Goal: Find specific page/section: Find specific page/section

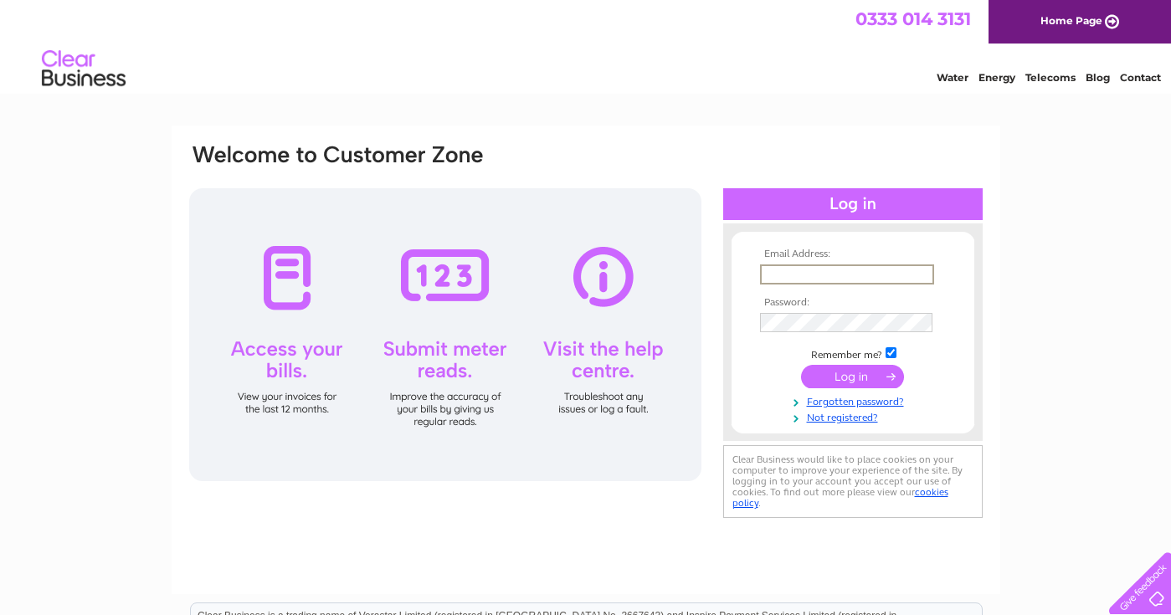
type input "karenjoyhawkins@yahoo.co.uk"
click at [852, 375] on input "submit" at bounding box center [852, 376] width 103 height 23
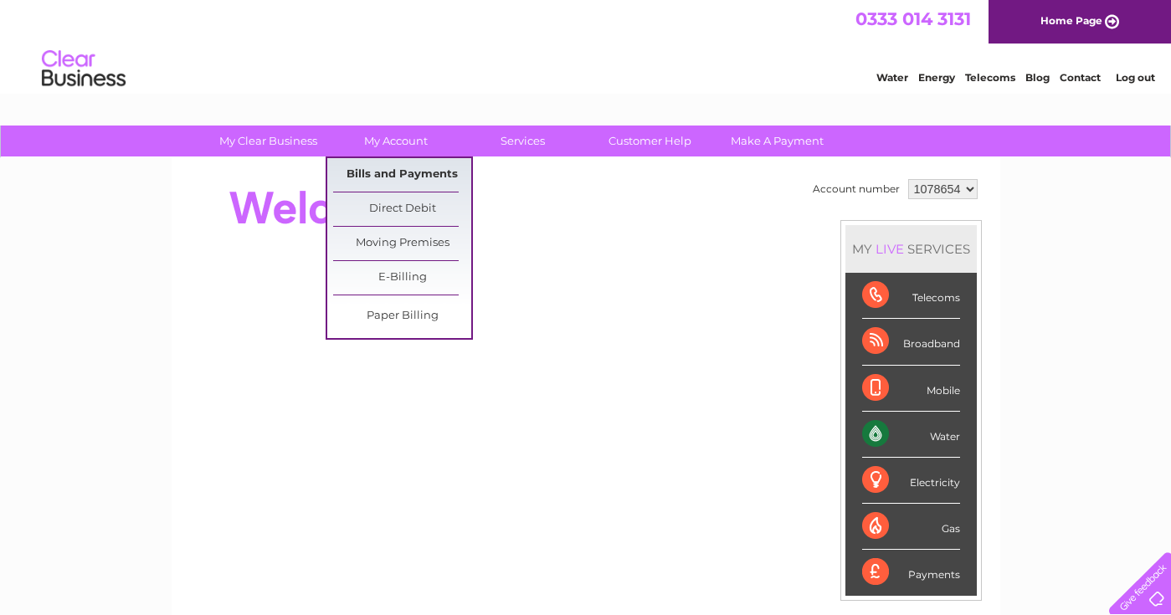
click at [413, 172] on link "Bills and Payments" at bounding box center [402, 174] width 138 height 33
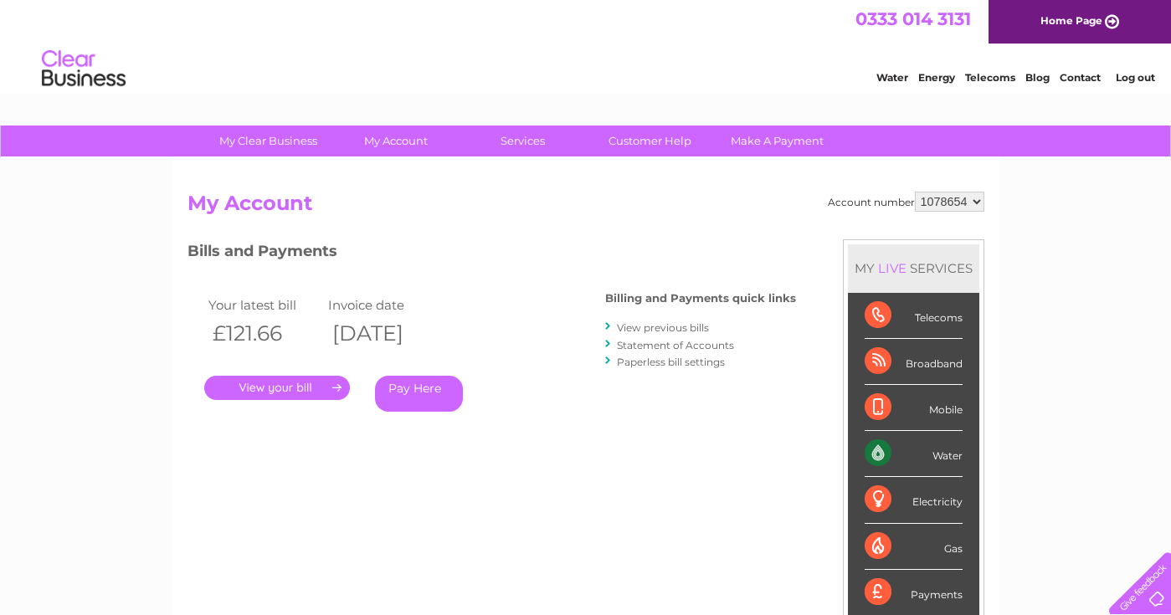
click at [300, 389] on link "." at bounding box center [277, 388] width 146 height 24
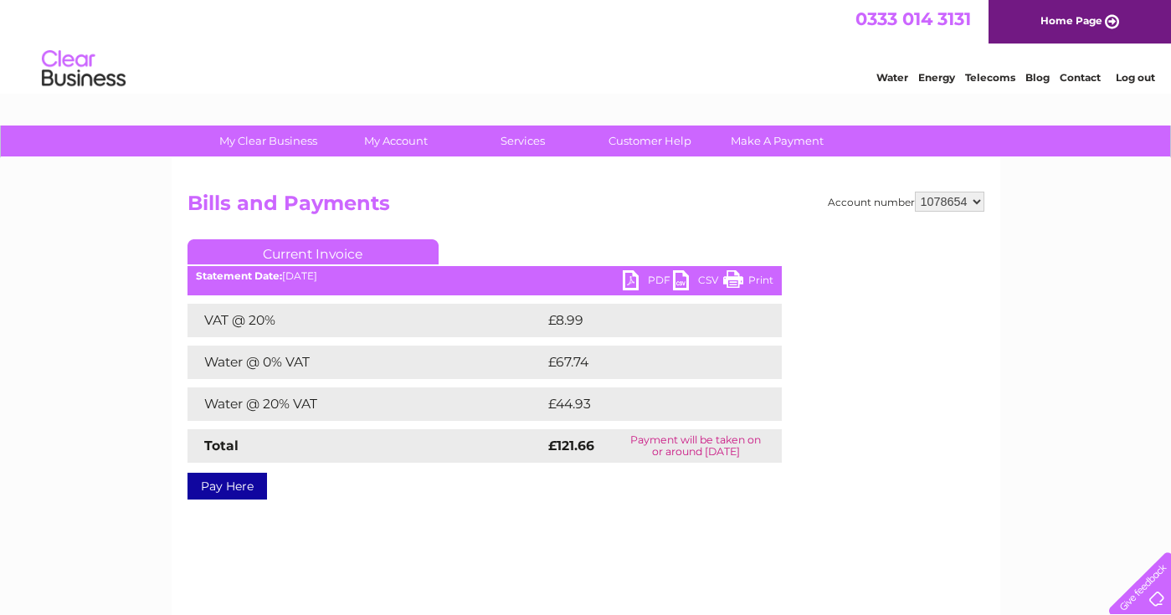
click at [644, 281] on link "PDF" at bounding box center [648, 282] width 50 height 24
